Goal: Check status: Check status

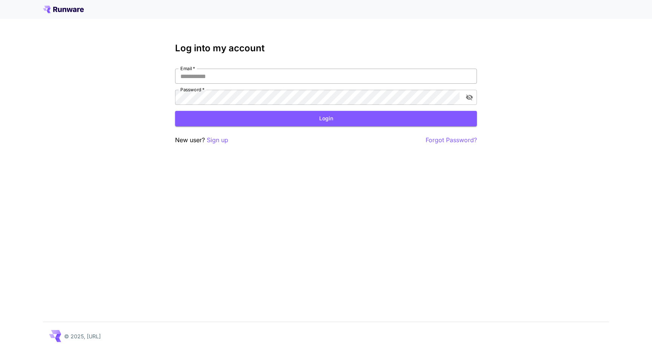
click at [218, 76] on input "Email   *" at bounding box center [326, 76] width 302 height 15
type input "**********"
click at [231, 120] on button "Login" at bounding box center [326, 118] width 302 height 15
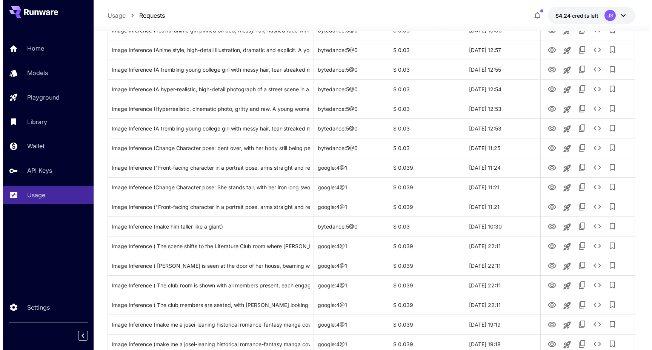
scroll to position [209, 0]
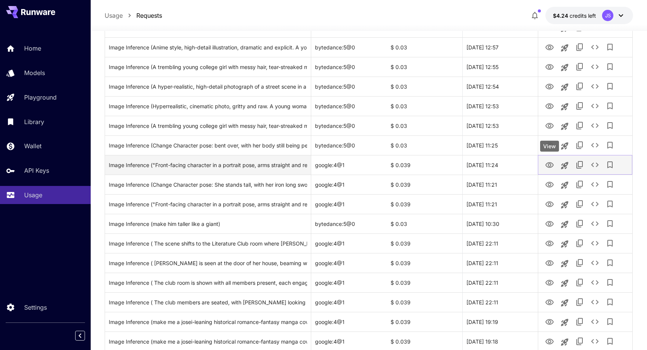
click at [550, 165] on icon "View" at bounding box center [549, 165] width 8 height 6
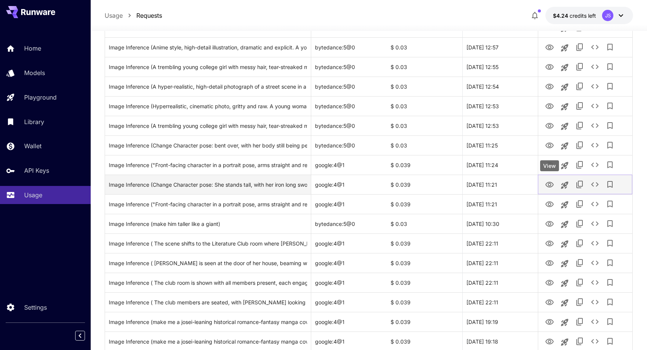
click at [550, 183] on icon "View" at bounding box center [549, 185] width 8 height 6
click at [596, 185] on icon "See details" at bounding box center [594, 184] width 9 height 9
